Goal: Task Accomplishment & Management: Use online tool/utility

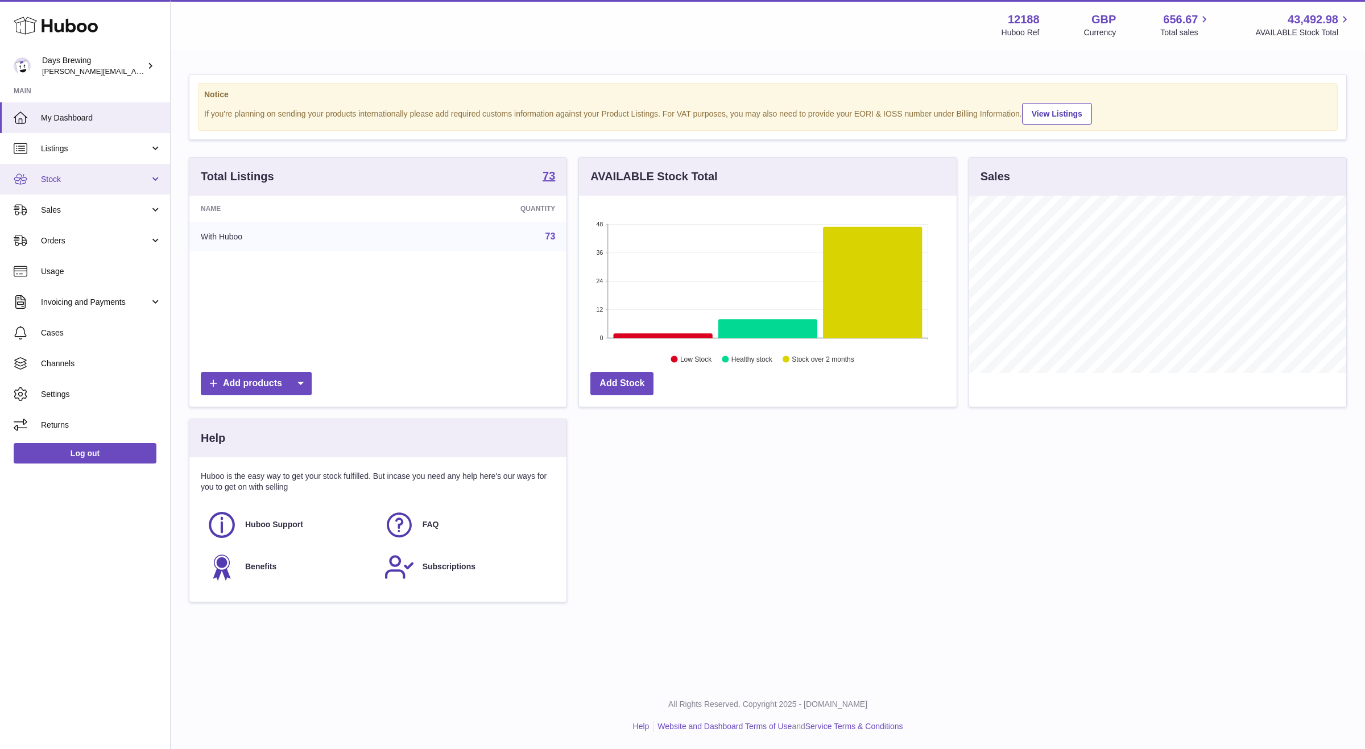
scroll to position [177, 377]
click at [87, 169] on link "Stock" at bounding box center [85, 179] width 170 height 31
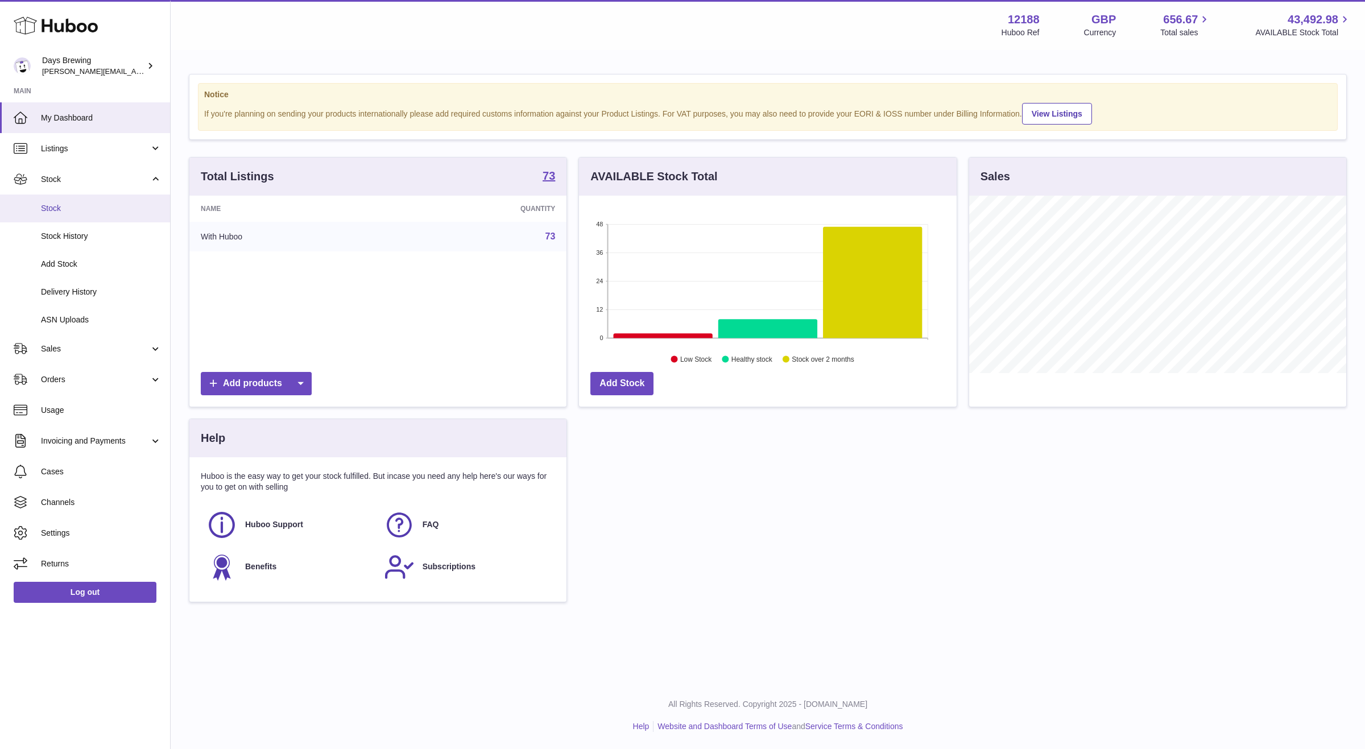
click at [77, 215] on link "Stock" at bounding box center [85, 208] width 170 height 28
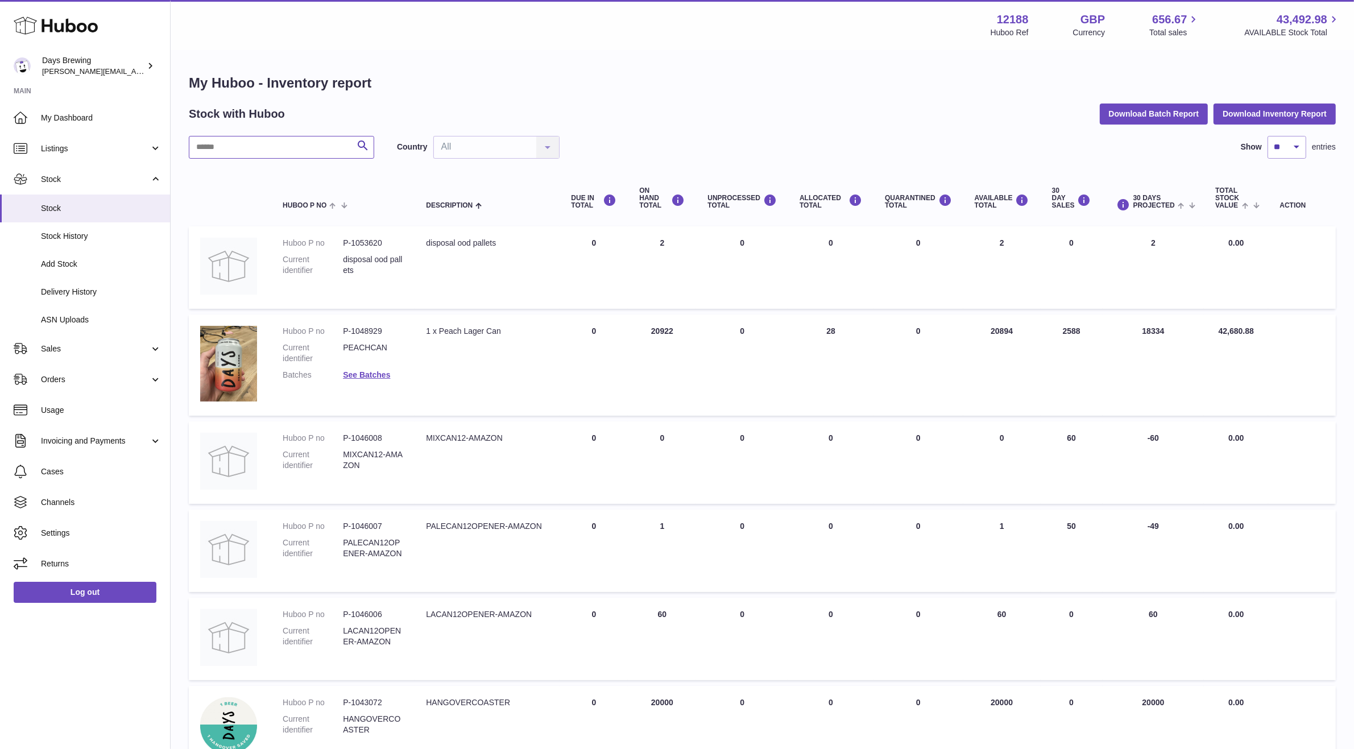
click at [291, 141] on input "text" at bounding box center [281, 147] width 185 height 23
type input "***"
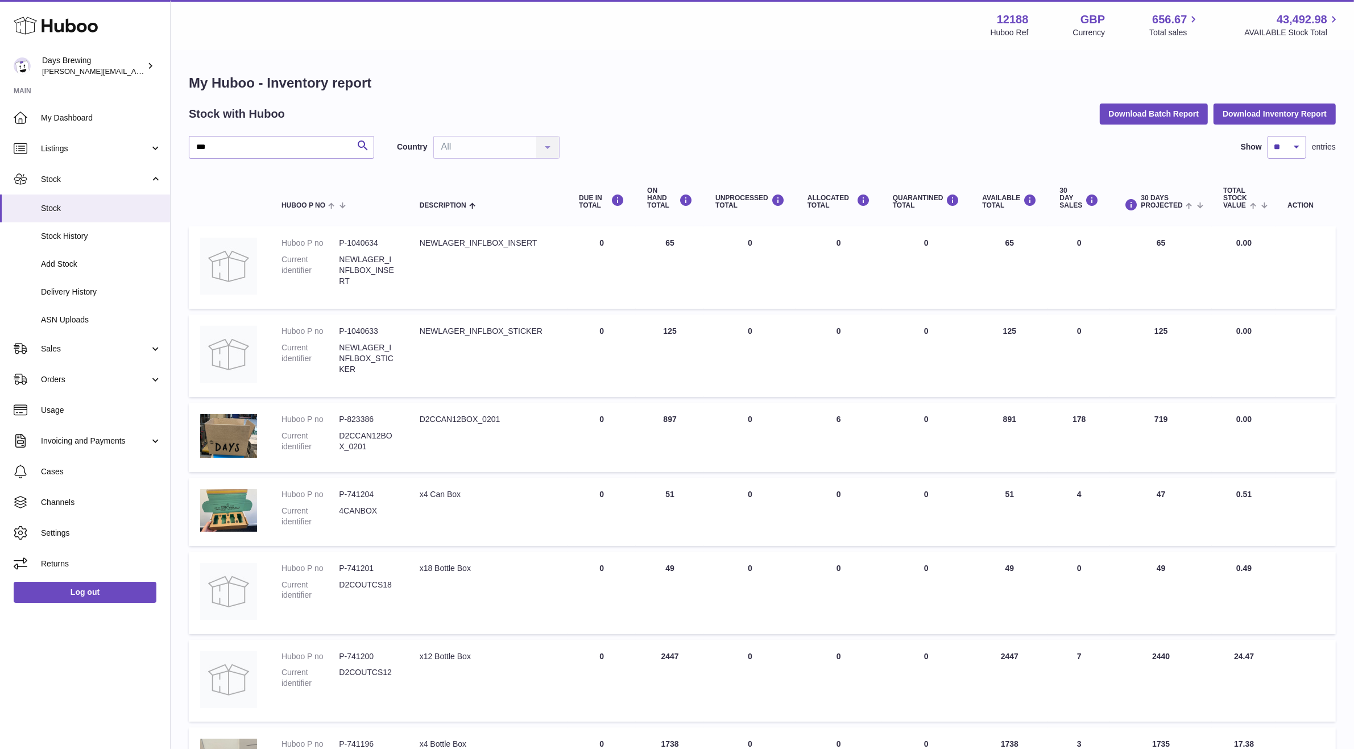
click at [704, 59] on div "My Huboo - Inventory report Stock with Huboo Download Batch Report Download Inv…" at bounding box center [762, 629] width 1183 height 1156
